Goal: Find specific page/section: Find specific page/section

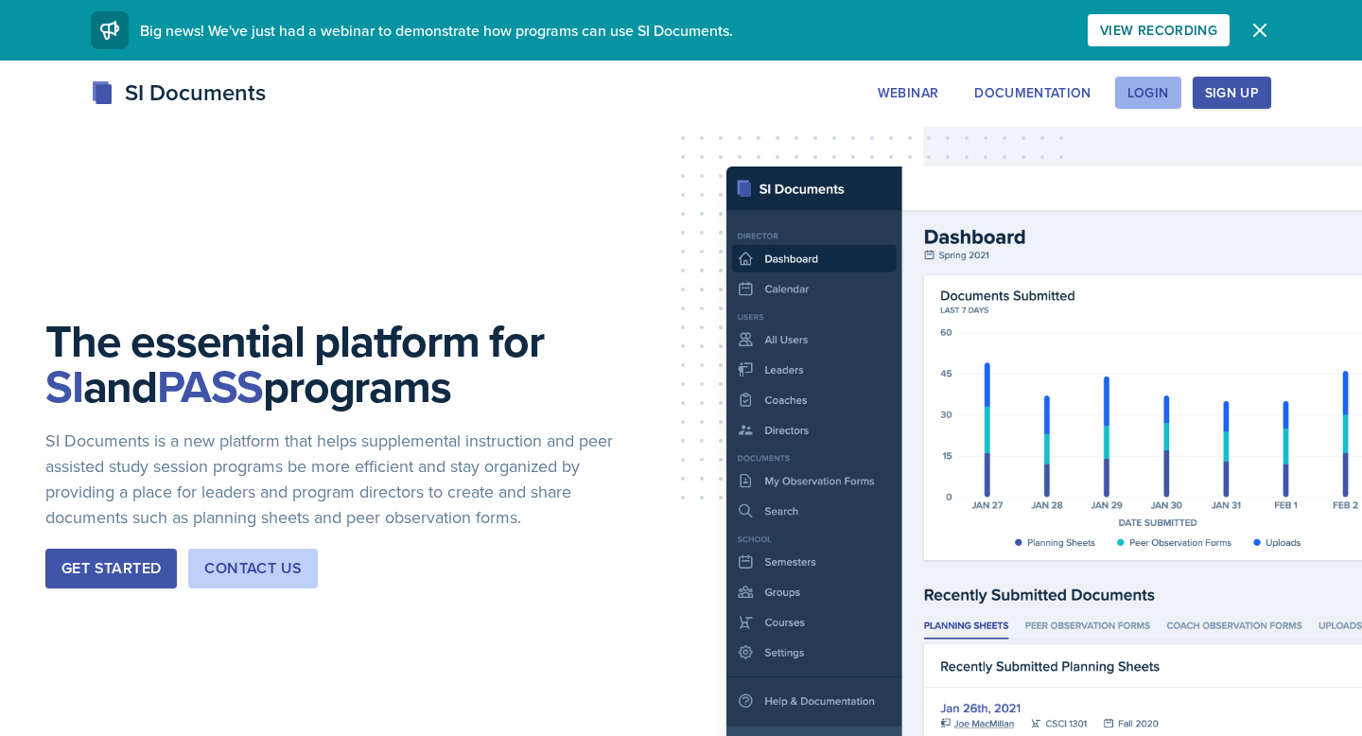
click at [1157, 93] on div "Login" at bounding box center [1148, 92] width 42 height 15
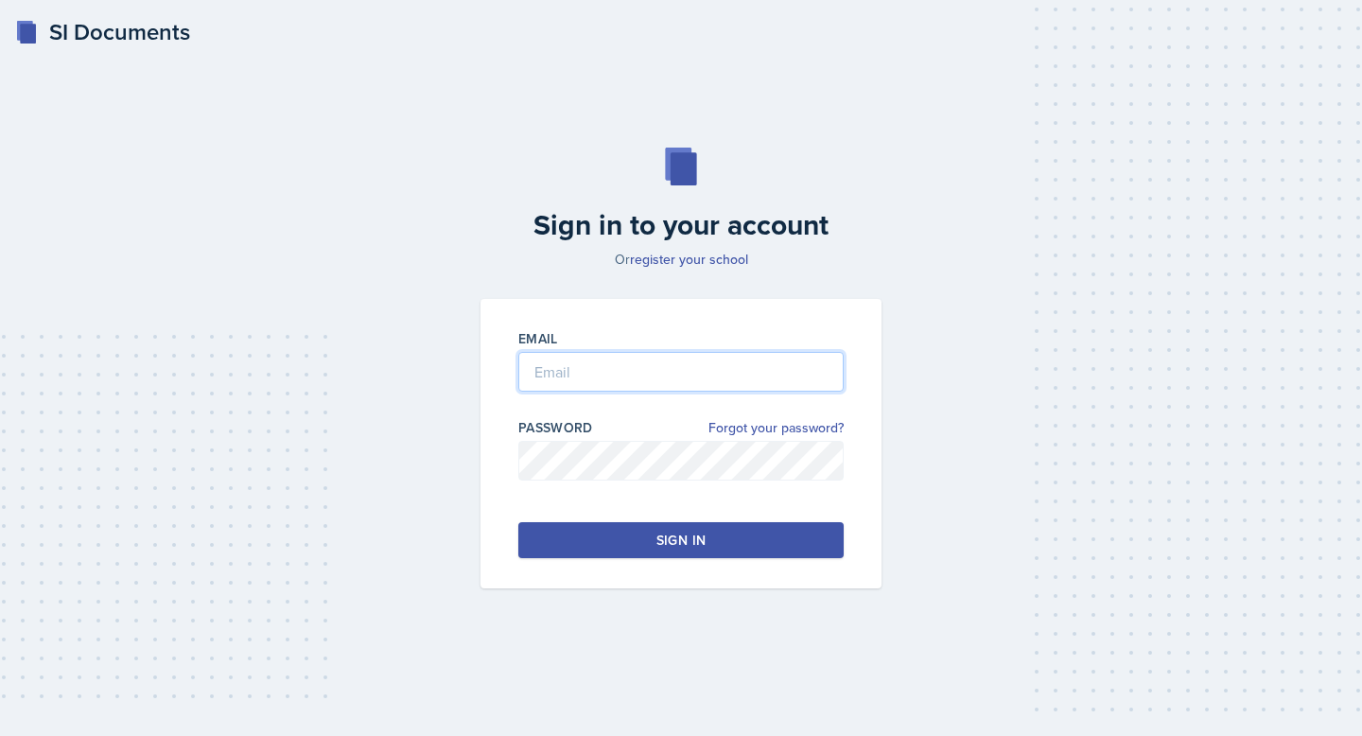
type input "[EMAIL_ADDRESS][DOMAIN_NAME]"
click at [654, 538] on button "Sign in" at bounding box center [680, 540] width 325 height 36
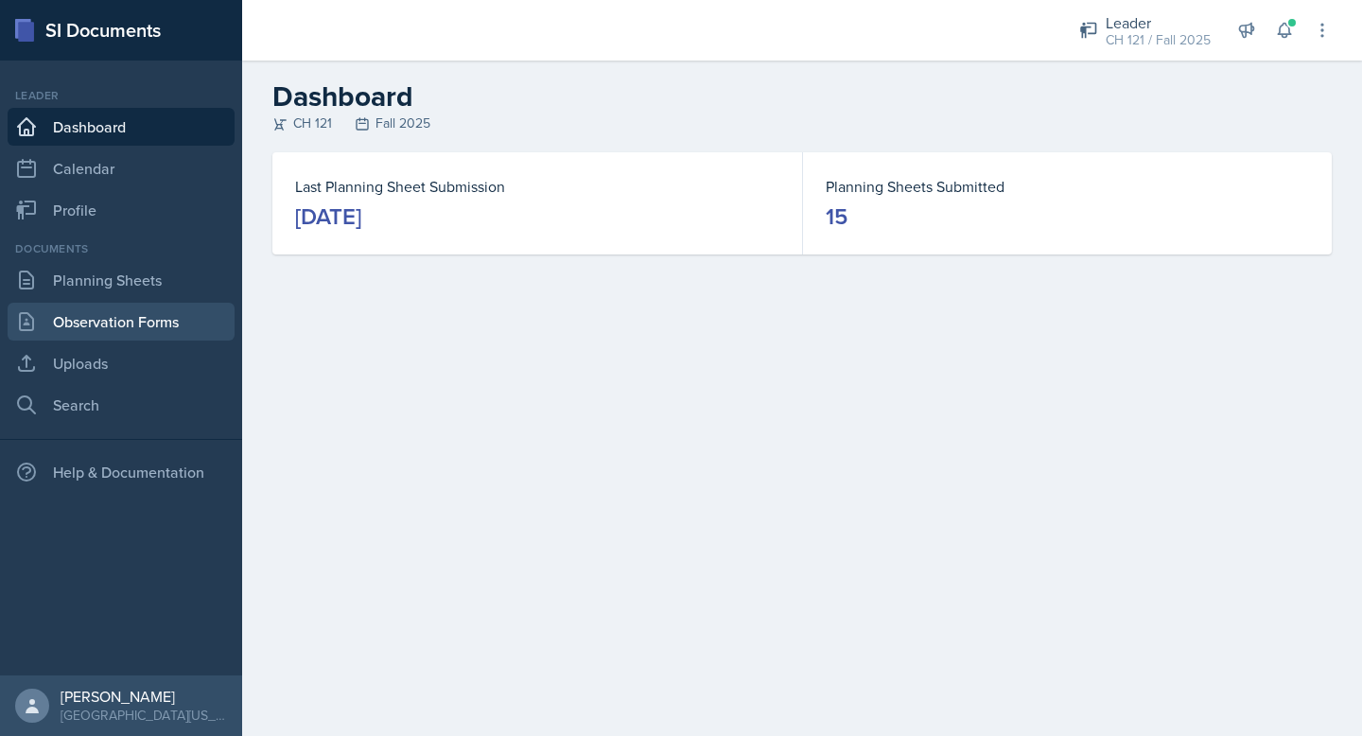
click at [164, 311] on link "Observation Forms" at bounding box center [121, 322] width 227 height 38
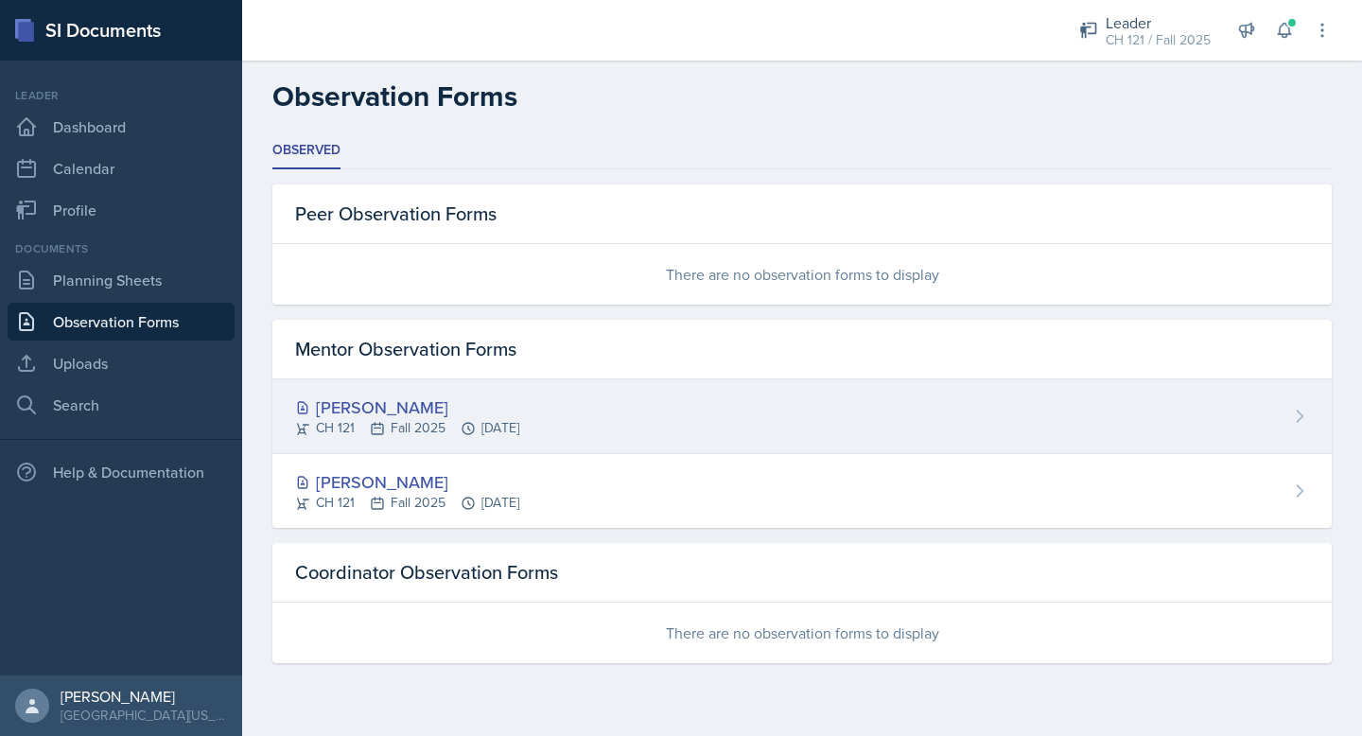
click at [429, 404] on div "[PERSON_NAME]" at bounding box center [407, 407] width 224 height 26
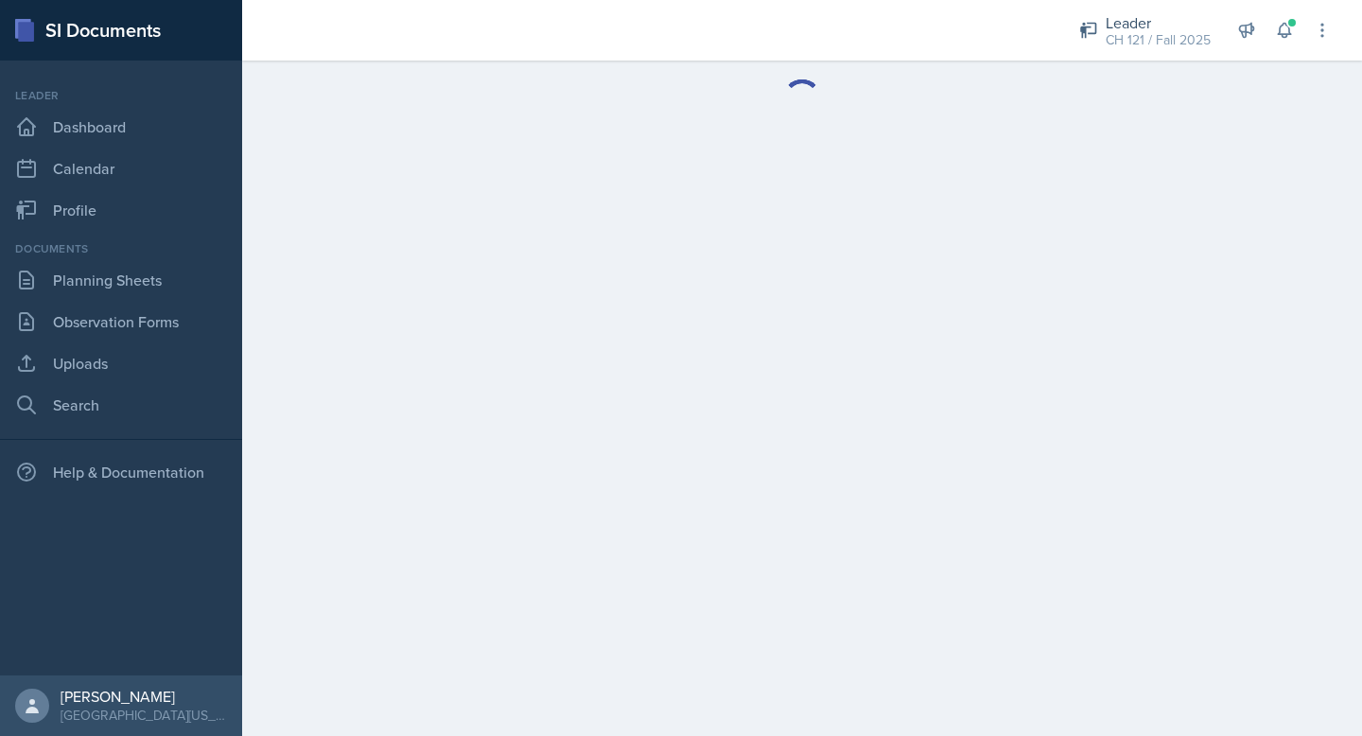
click at [429, 404] on main at bounding box center [802, 398] width 1120 height 675
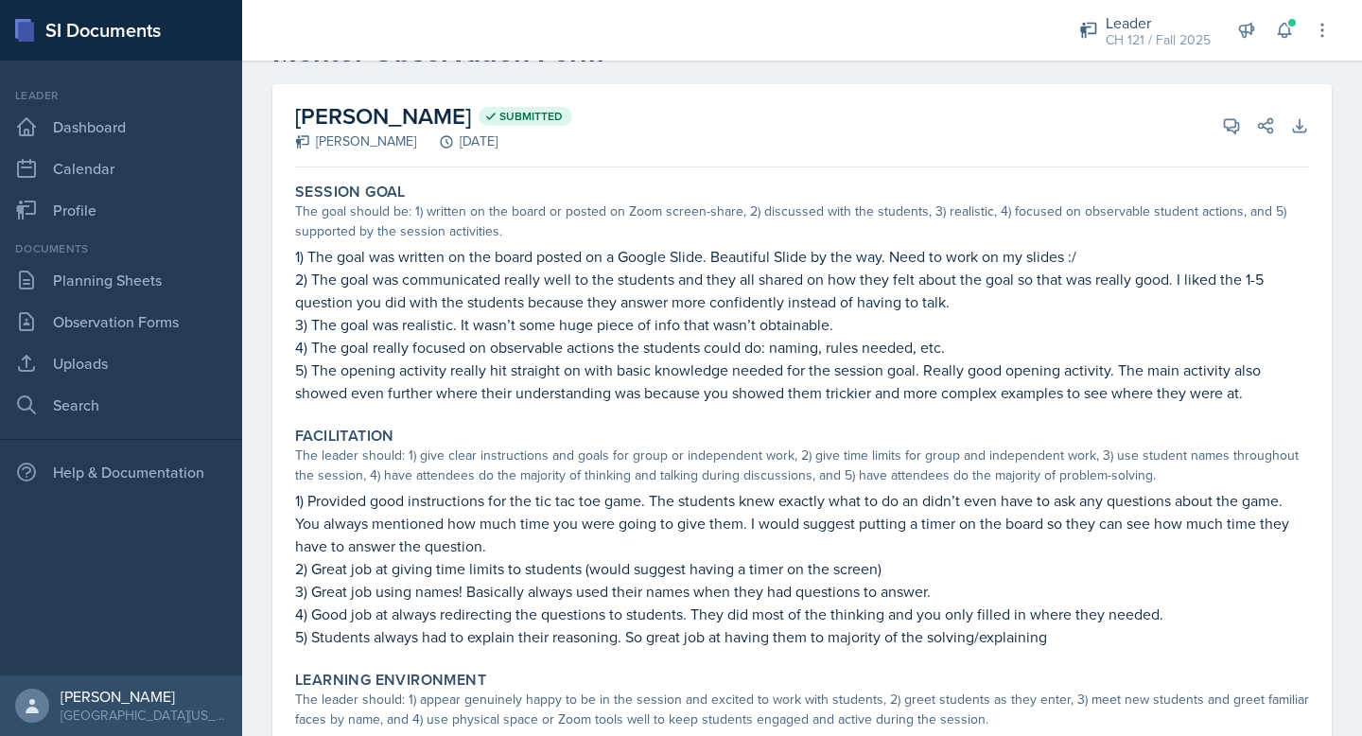
scroll to position [77, 0]
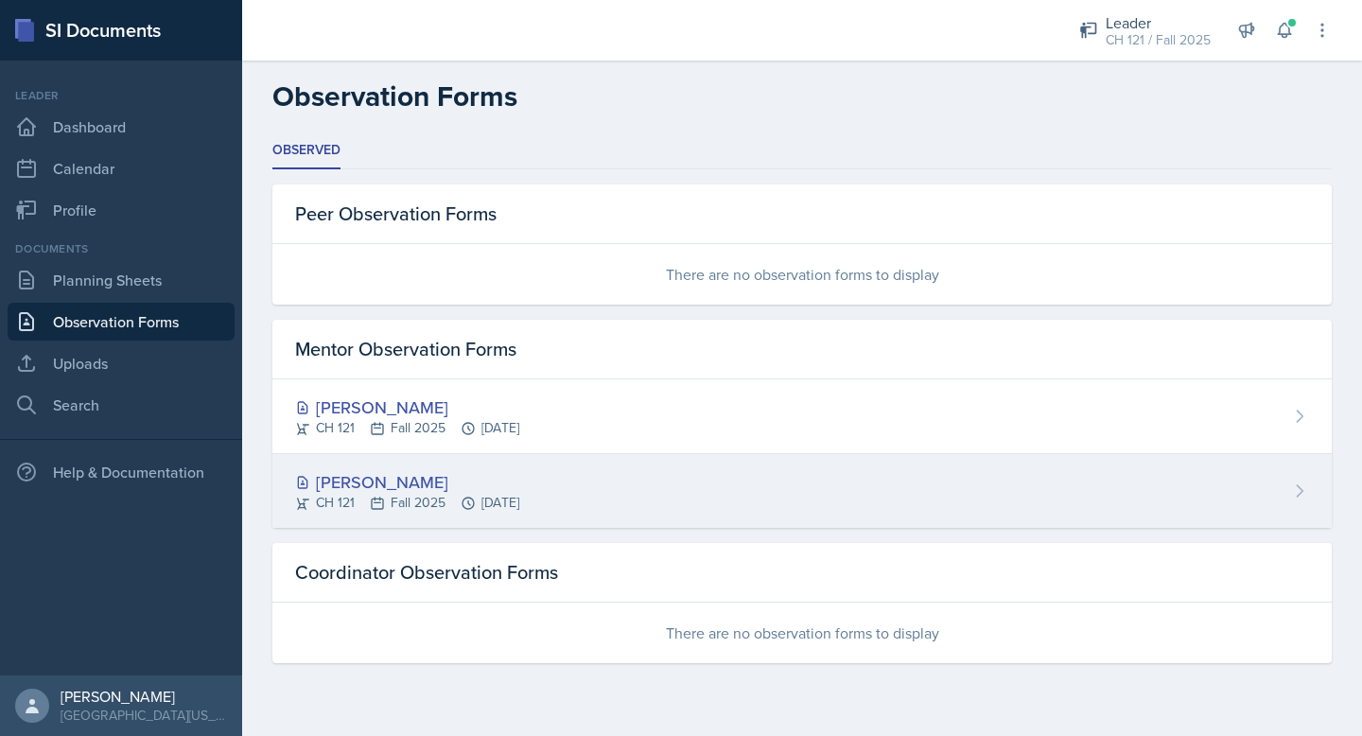
click at [428, 486] on div "[PERSON_NAME]" at bounding box center [407, 482] width 224 height 26
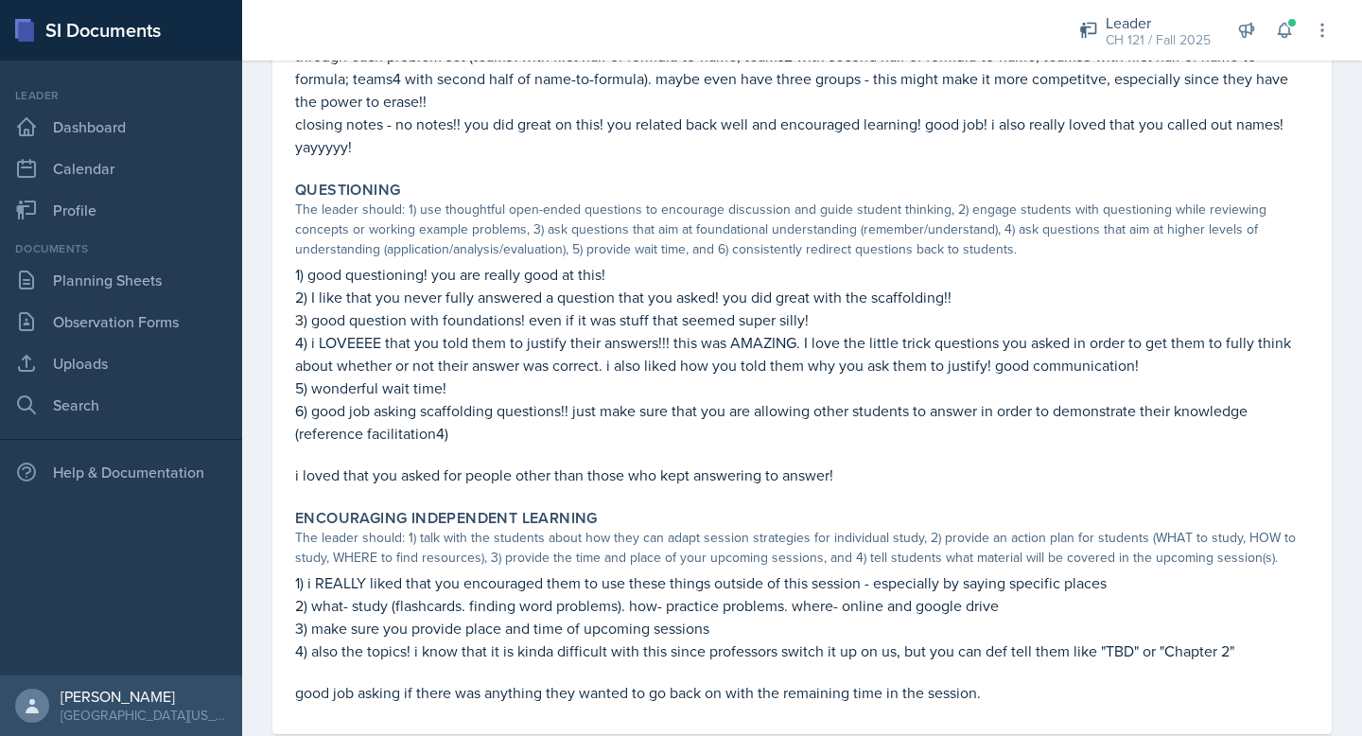
scroll to position [1504, 0]
